Goal: Task Accomplishment & Management: Complete application form

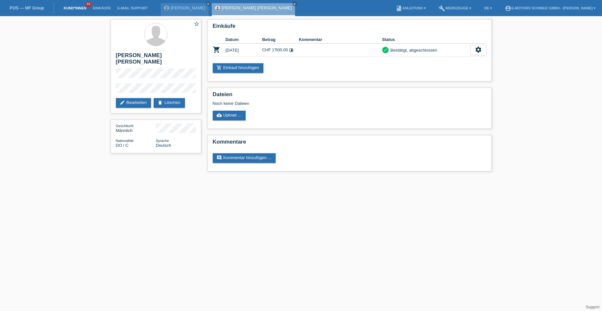
click at [79, 7] on link "Kund*innen" at bounding box center [74, 8] width 29 height 4
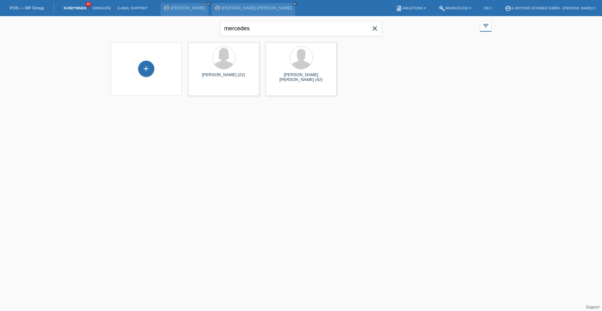
click at [376, 31] on icon "close" at bounding box center [375, 29] width 8 height 8
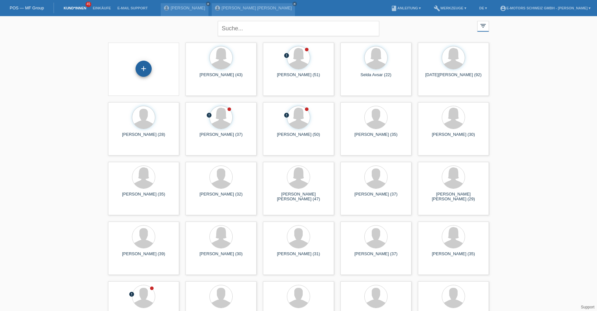
click at [149, 69] on div "+" at bounding box center [144, 69] width 16 height 16
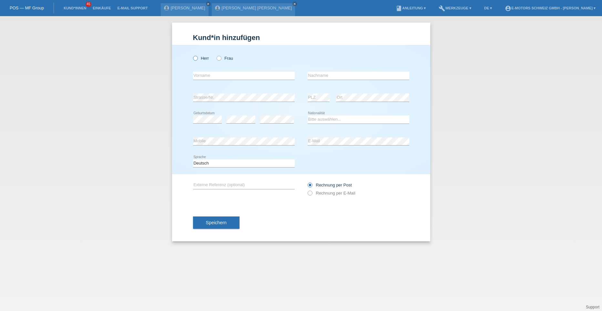
click at [192, 55] on icon at bounding box center [192, 55] width 0 height 0
click at [195, 57] on input "Herr" at bounding box center [195, 58] width 4 height 4
radio input "true"
click at [207, 76] on input "text" at bounding box center [244, 76] width 102 height 8
type input "[PERSON_NAME]"
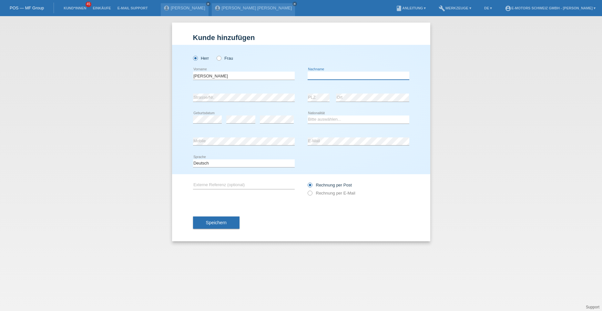
click at [313, 77] on input "text" at bounding box center [359, 76] width 102 height 8
type input "[PERSON_NAME]"
click at [312, 118] on select "Bitte auswählen... Schweiz Deutschland Liechtenstein Österreich ------------ Af…" at bounding box center [359, 120] width 102 height 8
select select "ES"
click at [308, 116] on select "Bitte auswählen... Schweiz Deutschland Liechtenstein Österreich ------------ Af…" at bounding box center [359, 120] width 102 height 8
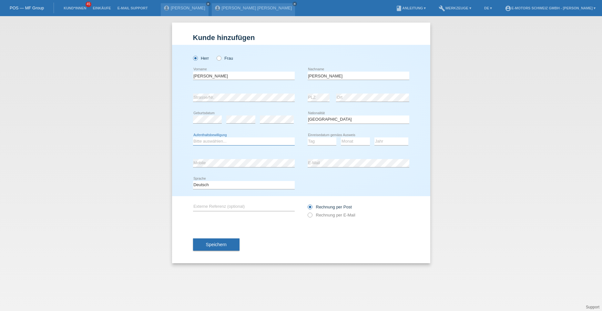
click at [220, 143] on select "Bitte auswählen... C B B - Flüchtlingsstatus Andere" at bounding box center [244, 142] width 102 height 8
select select "B"
click at [193, 138] on select "Bitte auswählen... C B B - Flüchtlingsstatus Andere" at bounding box center [244, 142] width 102 height 8
click at [323, 140] on select "Tag 01 02 03 04 05 06 07 08 09 10 11" at bounding box center [322, 142] width 29 height 8
select select "25"
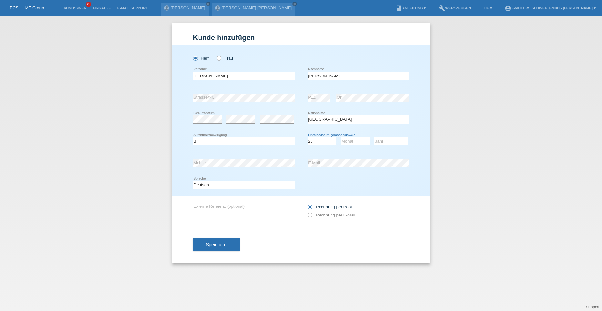
click at [308, 138] on select "Tag 01 02 03 04 05 06 07 08 09 10 11" at bounding box center [322, 142] width 29 height 8
click at [344, 141] on select "Monat 01 02 03 04 05 06 07 08 09 10 11" at bounding box center [355, 142] width 29 height 8
select select "10"
click at [341, 138] on select "Monat 01 02 03 04 05 06 07 08 09 10 11" at bounding box center [355, 142] width 29 height 8
click at [381, 141] on select "Jahr 2025 2024 2023 2022 2021 2020 2019 2018 2017 2016 2015 2014 2013 2012 2011…" at bounding box center [392, 142] width 34 height 8
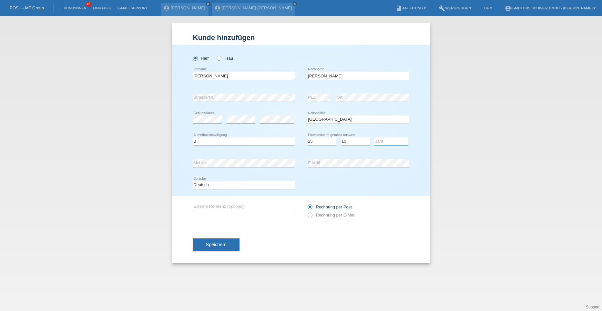
select select "2022"
click at [375, 138] on select "Jahr 2025 2024 2023 2022 2021 2020 2019 2018 2017 2016 2015 2014 2013 2012 2011…" at bounding box center [392, 142] width 34 height 8
click at [257, 167] on div "error Mobile" at bounding box center [244, 163] width 102 height 8
click at [215, 246] on span "Speichern" at bounding box center [216, 244] width 21 height 5
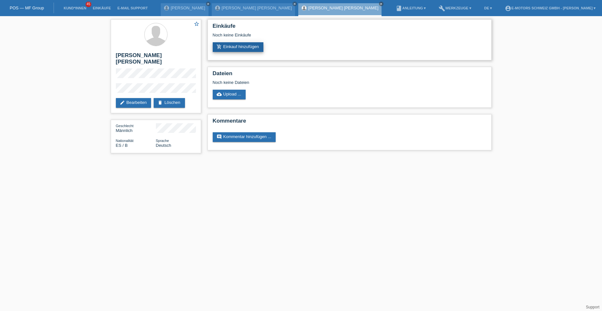
click at [230, 47] on link "add_shopping_cart Einkauf hinzufügen" at bounding box center [238, 47] width 51 height 10
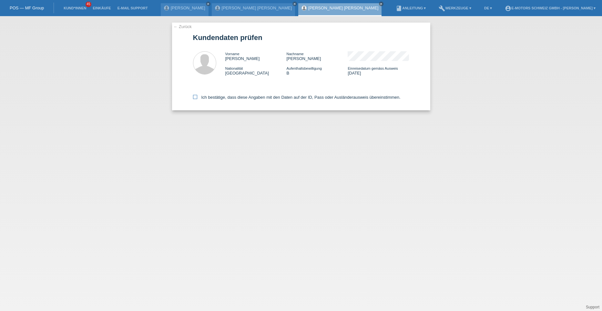
click at [196, 98] on icon at bounding box center [195, 97] width 4 height 4
click at [196, 98] on input "Ich bestätige, dass diese Angaben mit den Daten auf der ID, Pass oder Ausländer…" at bounding box center [195, 97] width 4 height 4
checkbox input "true"
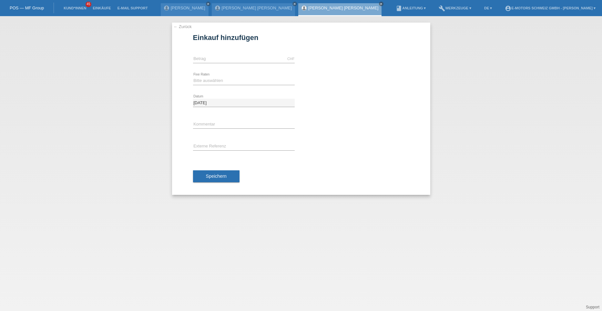
type input "5000.00"
click at [207, 80] on select "Bitte auswählen 12 Raten 24 Raten 36 Raten 48 Raten" at bounding box center [244, 81] width 102 height 8
select select "214"
click at [193, 77] on select "Bitte auswählen 12 Raten 24 Raten 36 Raten 48 Raten" at bounding box center [244, 81] width 102 height 8
click at [214, 174] on span "Speichern" at bounding box center [216, 176] width 21 height 5
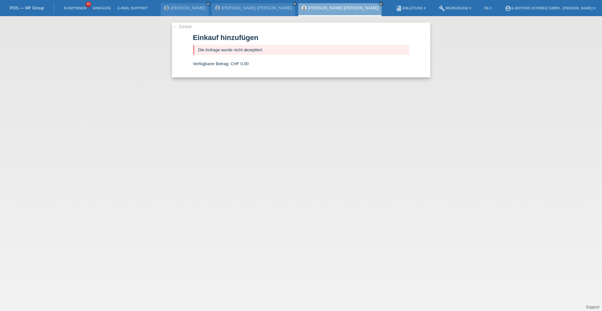
click at [321, 9] on link "[PERSON_NAME] [PERSON_NAME]" at bounding box center [343, 7] width 70 height 5
